Goal: Register for event/course

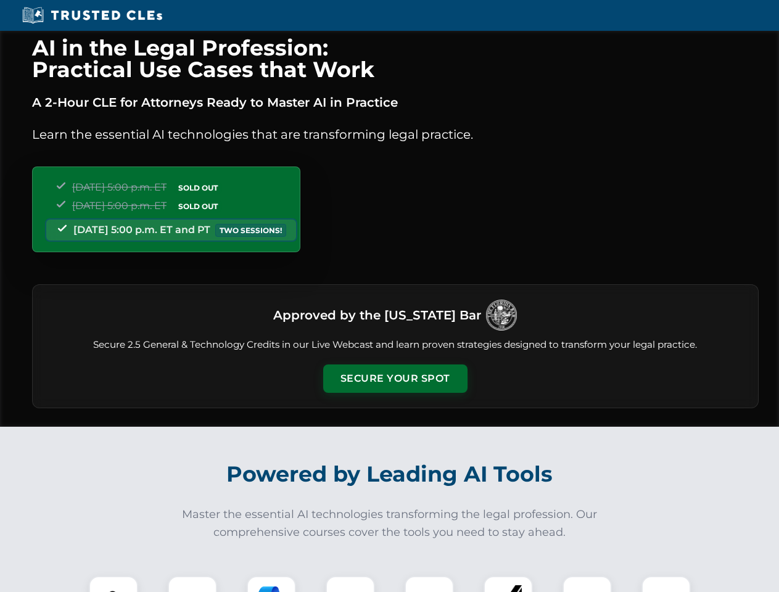
click at [395, 379] on button "Secure Your Spot" at bounding box center [395, 378] width 144 height 28
click at [113, 584] on img at bounding box center [114, 601] width 36 height 36
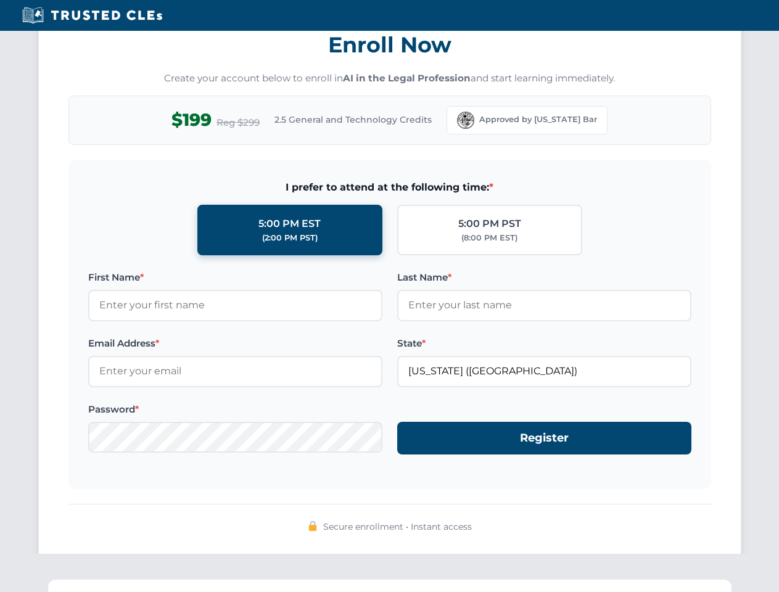
scroll to position [1211, 0]
